Goal: Task Accomplishment & Management: Manage account settings

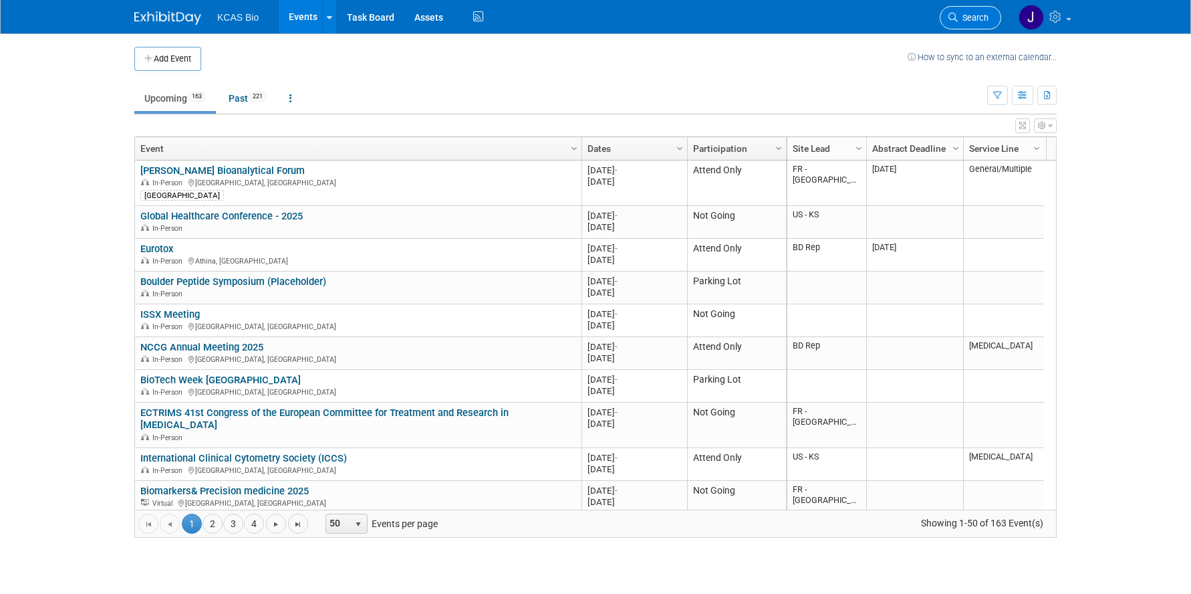
click at [971, 9] on link "Search" at bounding box center [970, 17] width 61 height 23
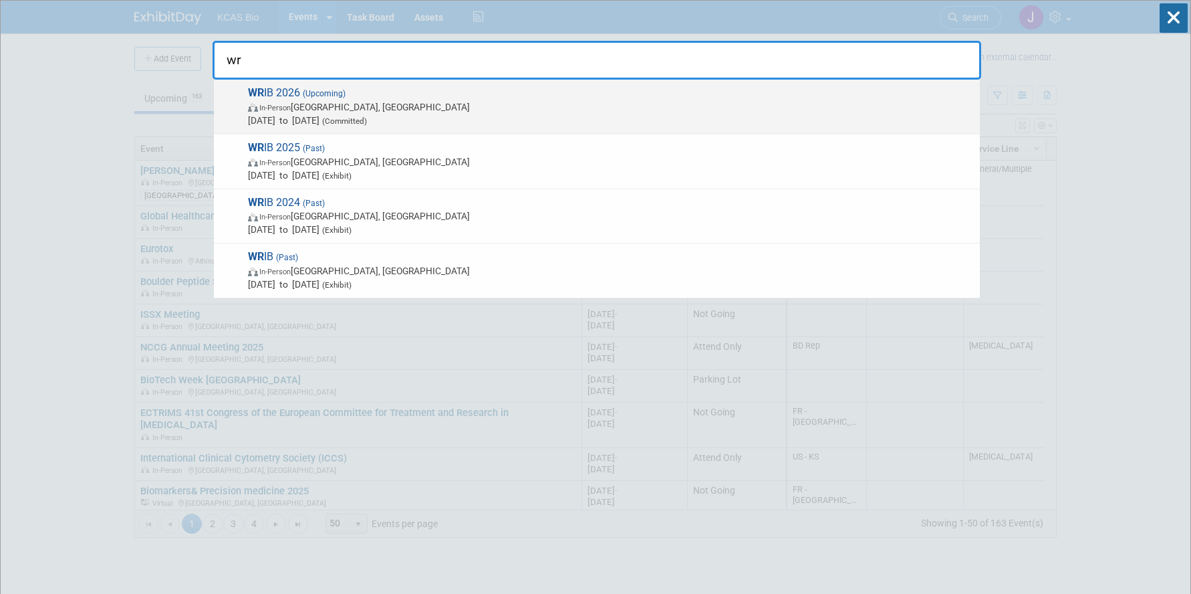
type input "wr"
click at [343, 104] on span "In-Person [GEOGRAPHIC_DATA], [GEOGRAPHIC_DATA]" at bounding box center [610, 106] width 725 height 13
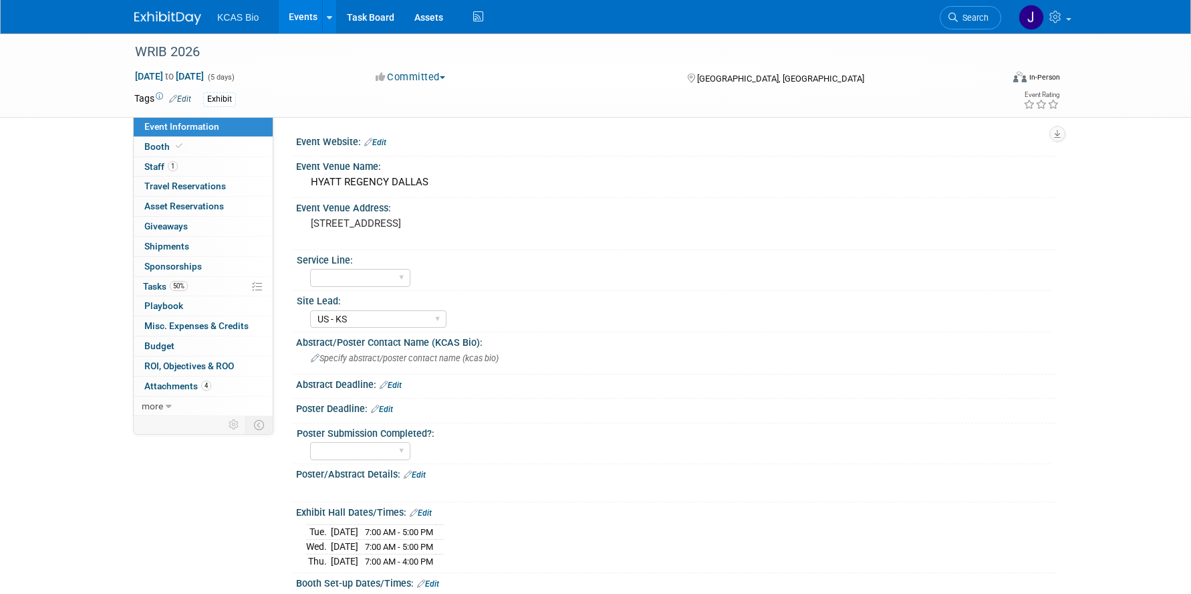
select select "US - KS"
click at [389, 142] on div "Event Website: Edit" at bounding box center [676, 140] width 761 height 17
click at [369, 140] on icon at bounding box center [368, 142] width 8 height 9
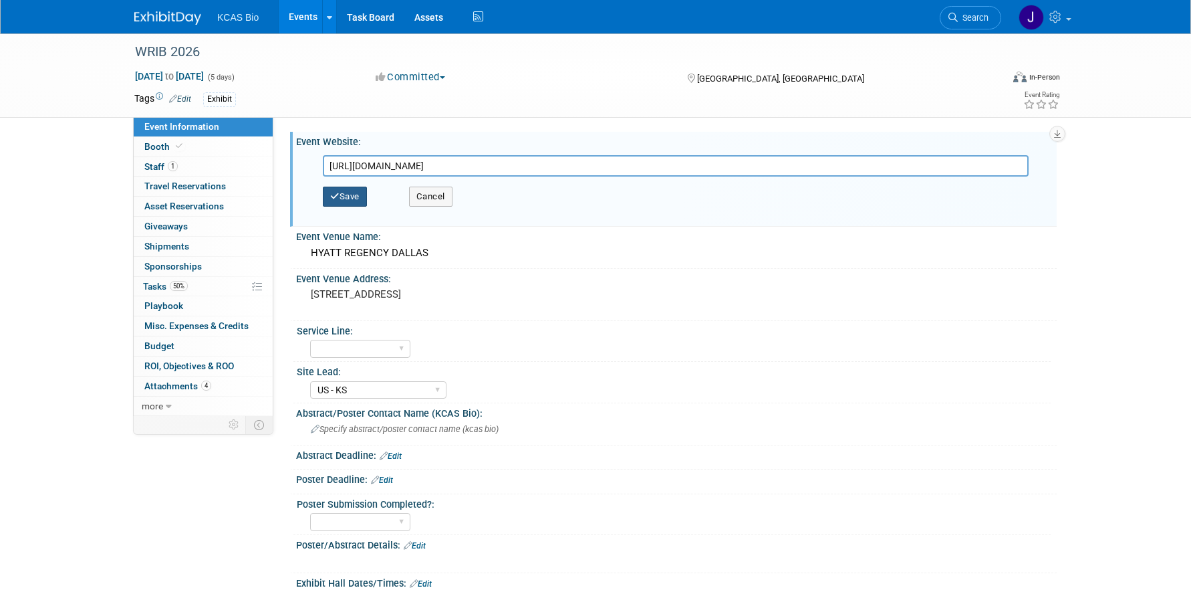
type input "https://www.wrib.org/"
click at [344, 199] on button "Save" at bounding box center [345, 196] width 44 height 20
